Goal: Use online tool/utility

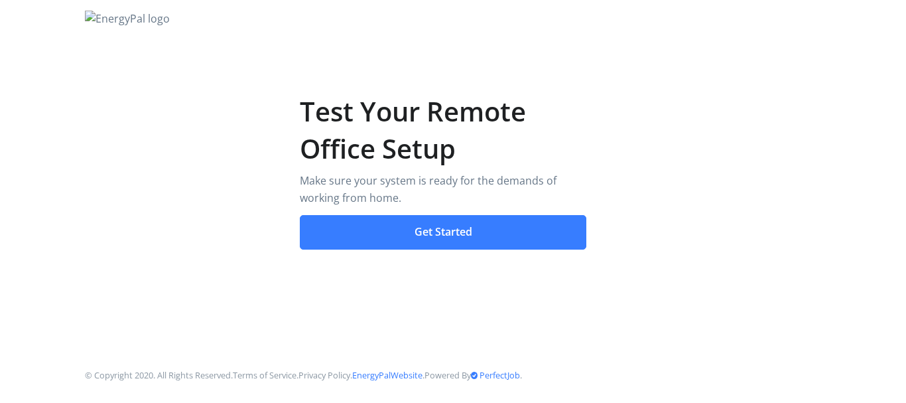
click at [433, 236] on button "Get Started" at bounding box center [443, 232] width 287 height 35
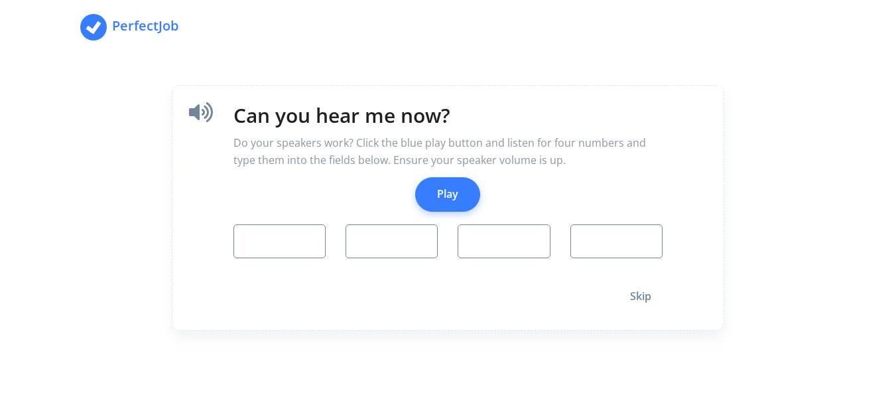
click at [449, 202] on button "Play" at bounding box center [447, 194] width 65 height 35
type input "1"
type input "8"
type input "0"
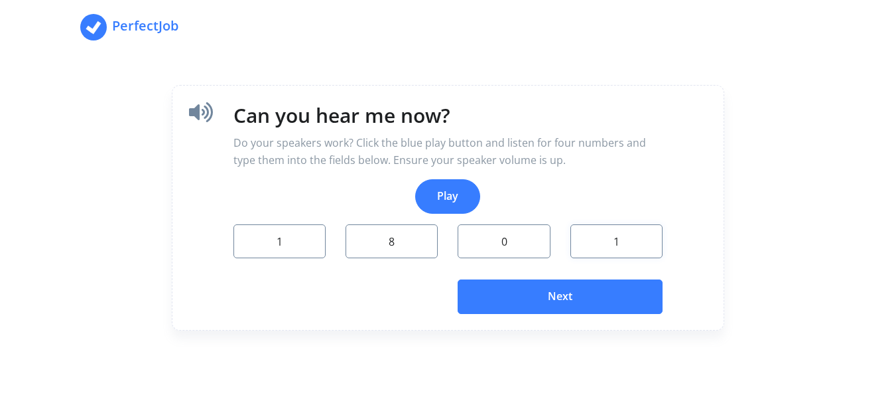
type input "1"
click at [497, 284] on button "Next" at bounding box center [560, 296] width 205 height 35
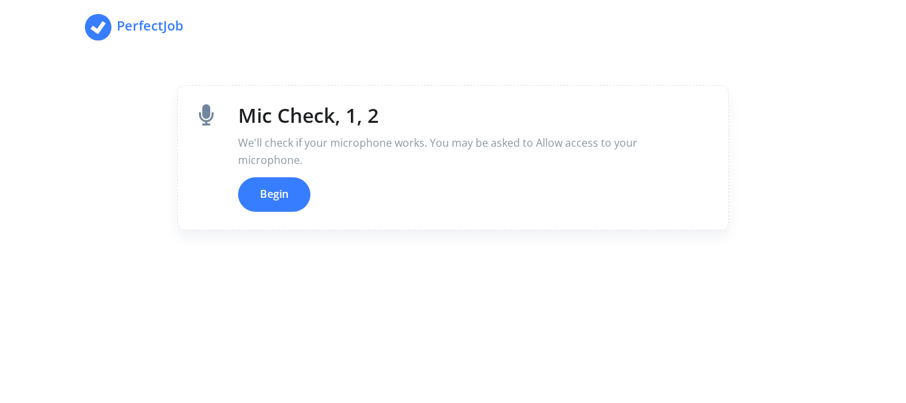
click at [286, 200] on button "Begin" at bounding box center [274, 194] width 72 height 35
